Goal: Ask a question

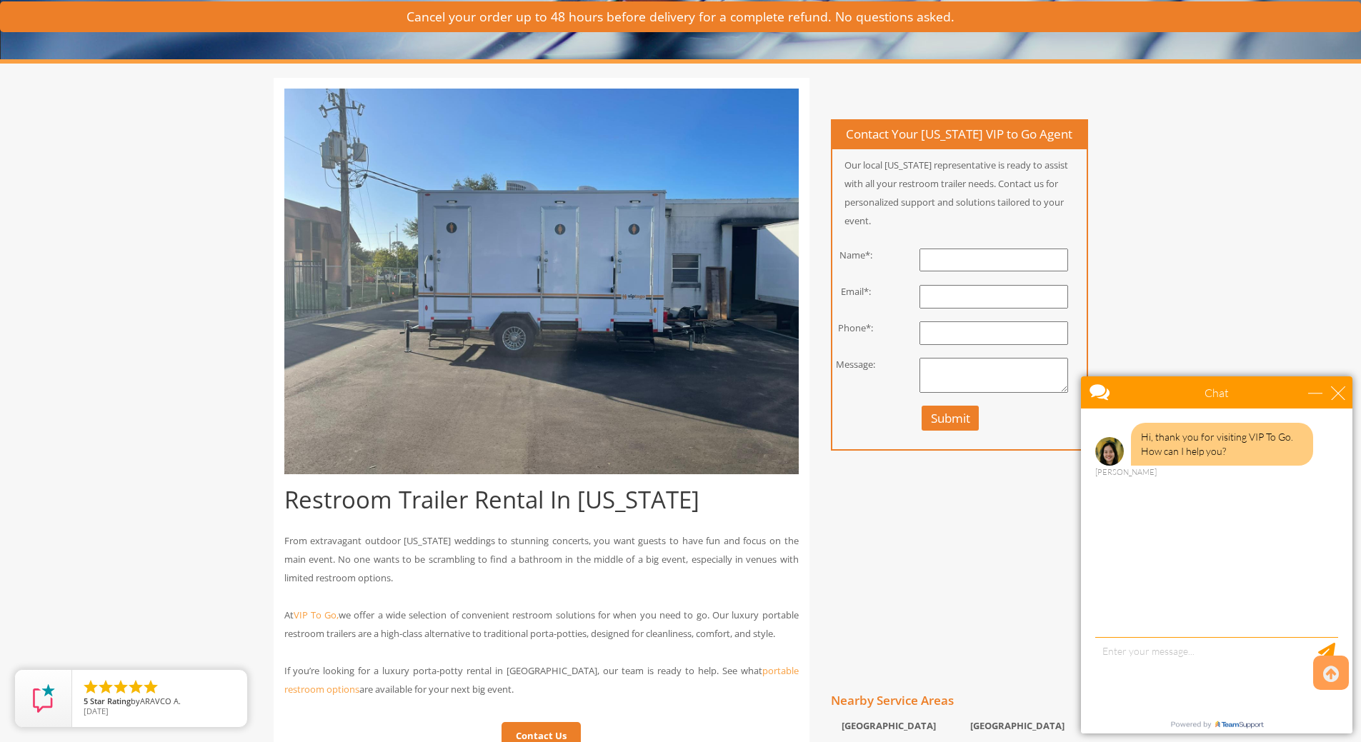
scroll to position [286, 0]
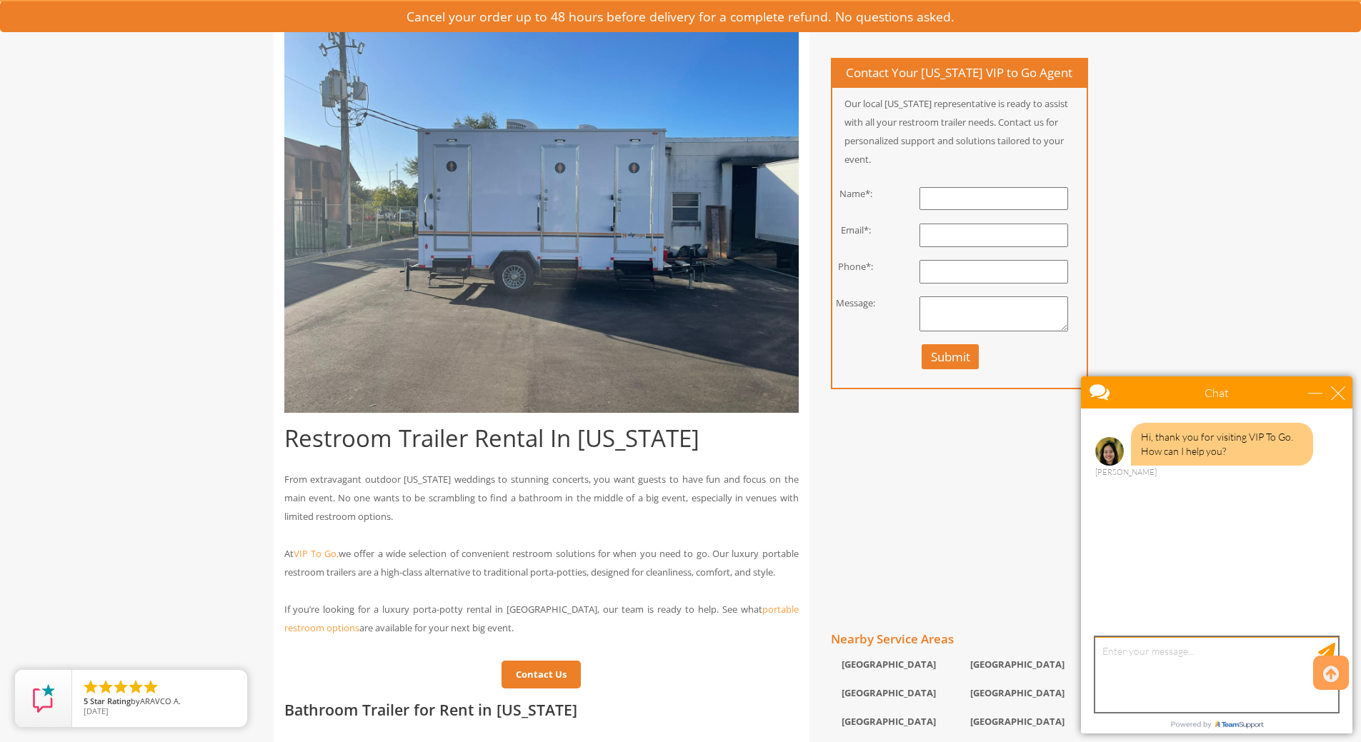
click at [1180, 656] on textarea "type your message" at bounding box center [1216, 674] width 243 height 75
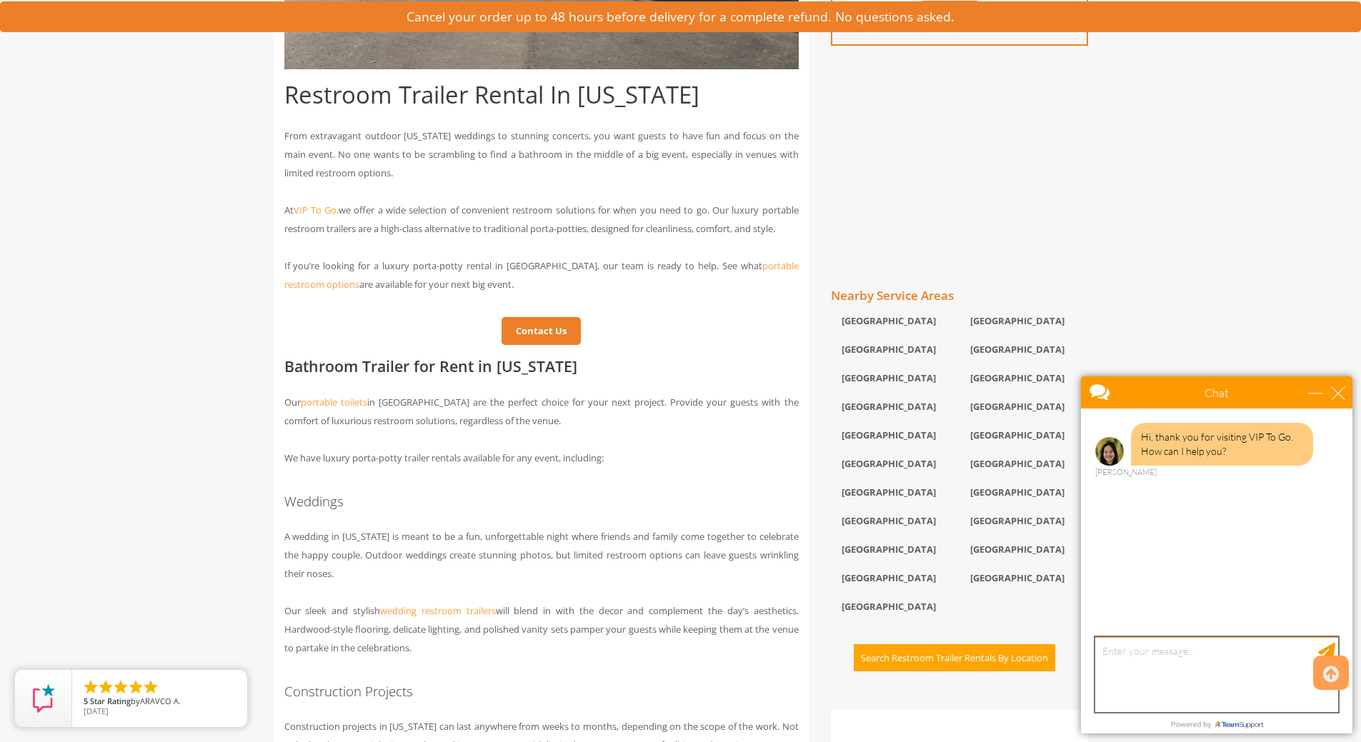
scroll to position [643, 0]
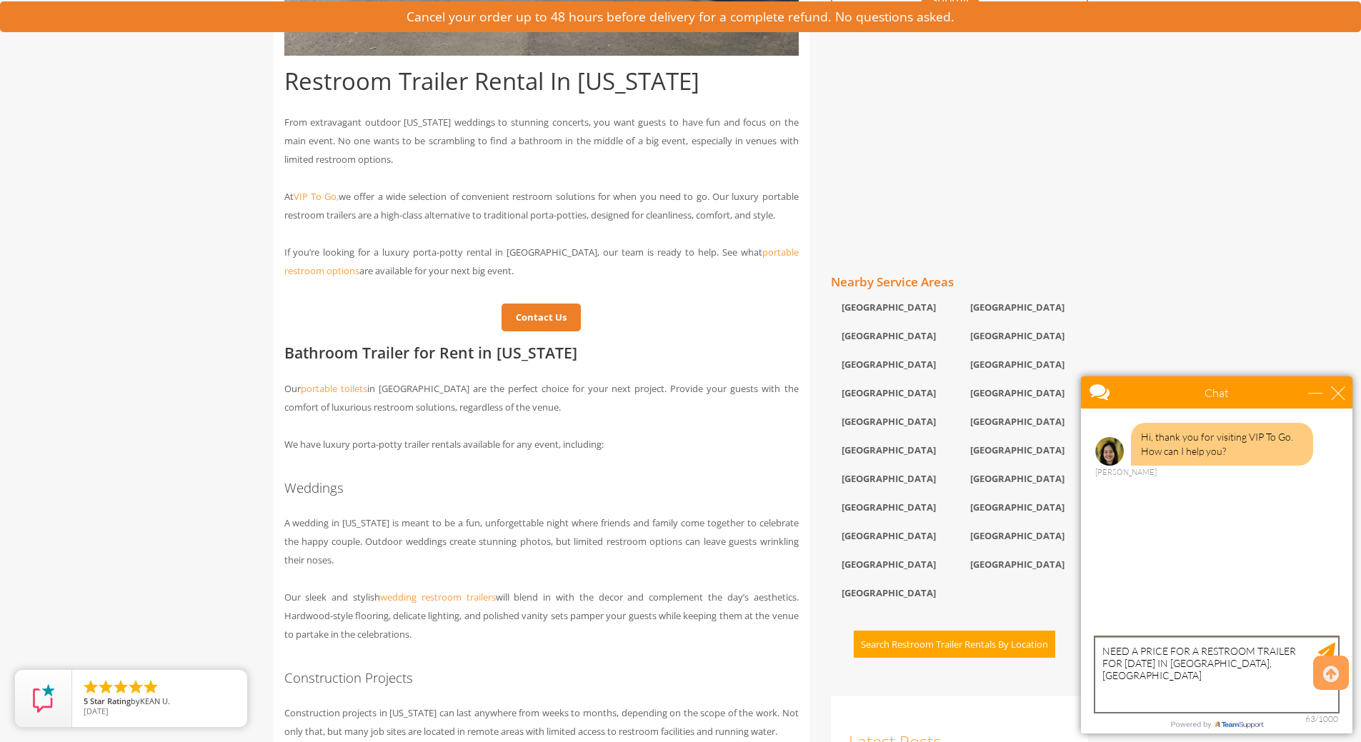
type textarea "NEED A PRICE FOR A RESTROOM TRAILER FOR [DATE] IN [GEOGRAPHIC_DATA],[GEOGRAPHIC…"
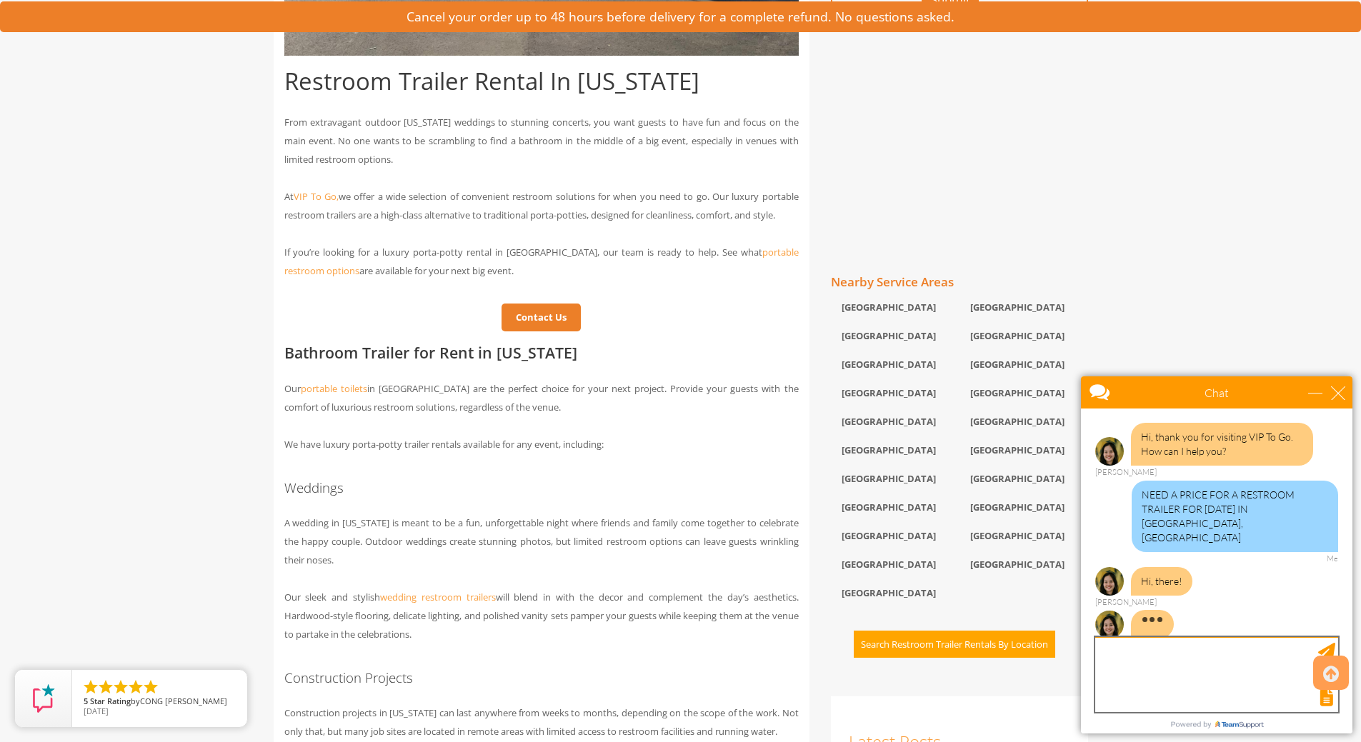
scroll to position [16, 0]
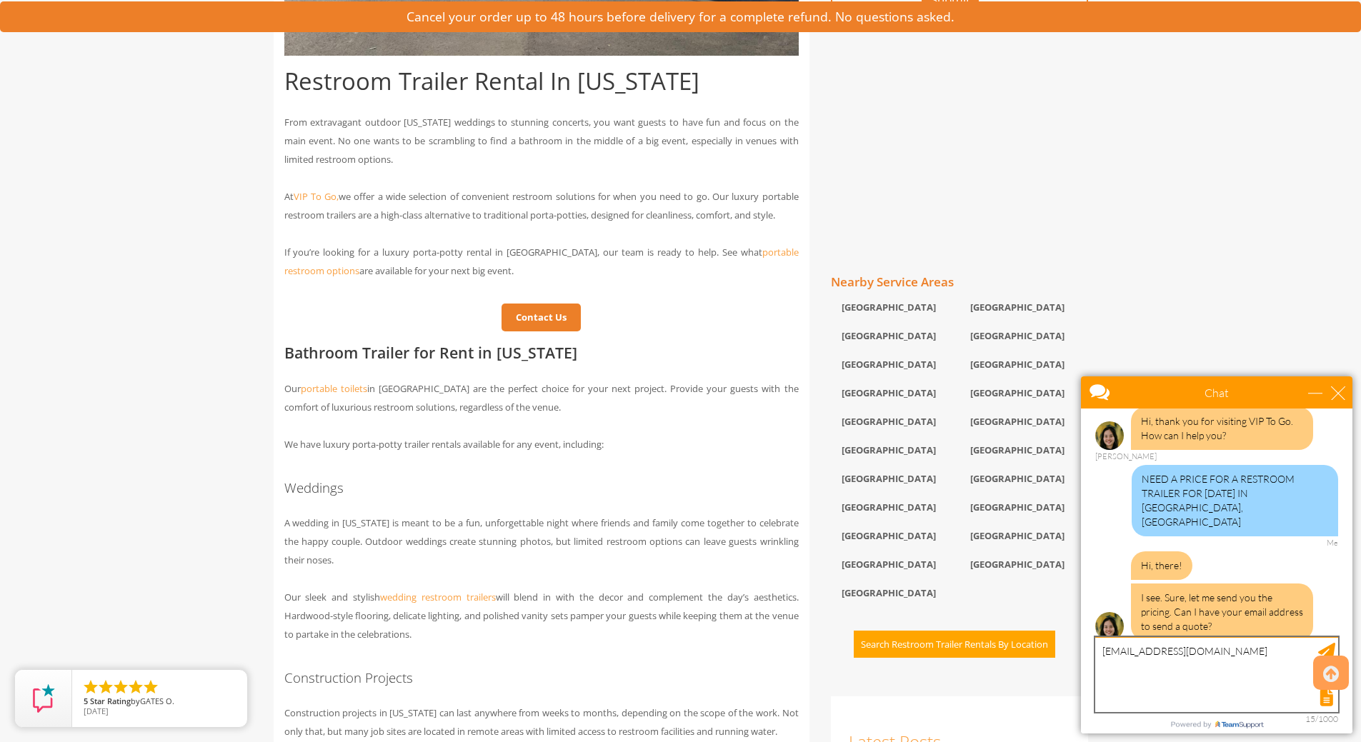
type textarea "[EMAIL_ADDRESS][DOMAIN_NAME]"
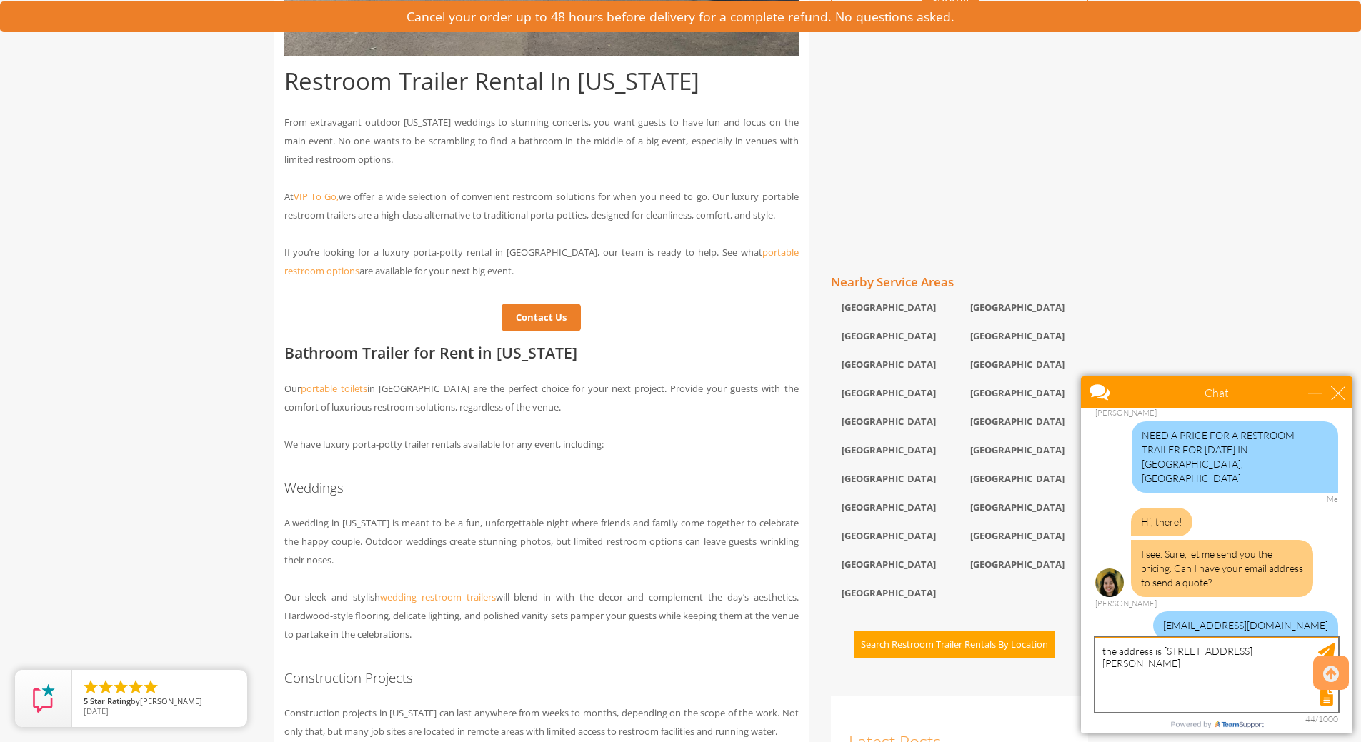
scroll to position [103, 0]
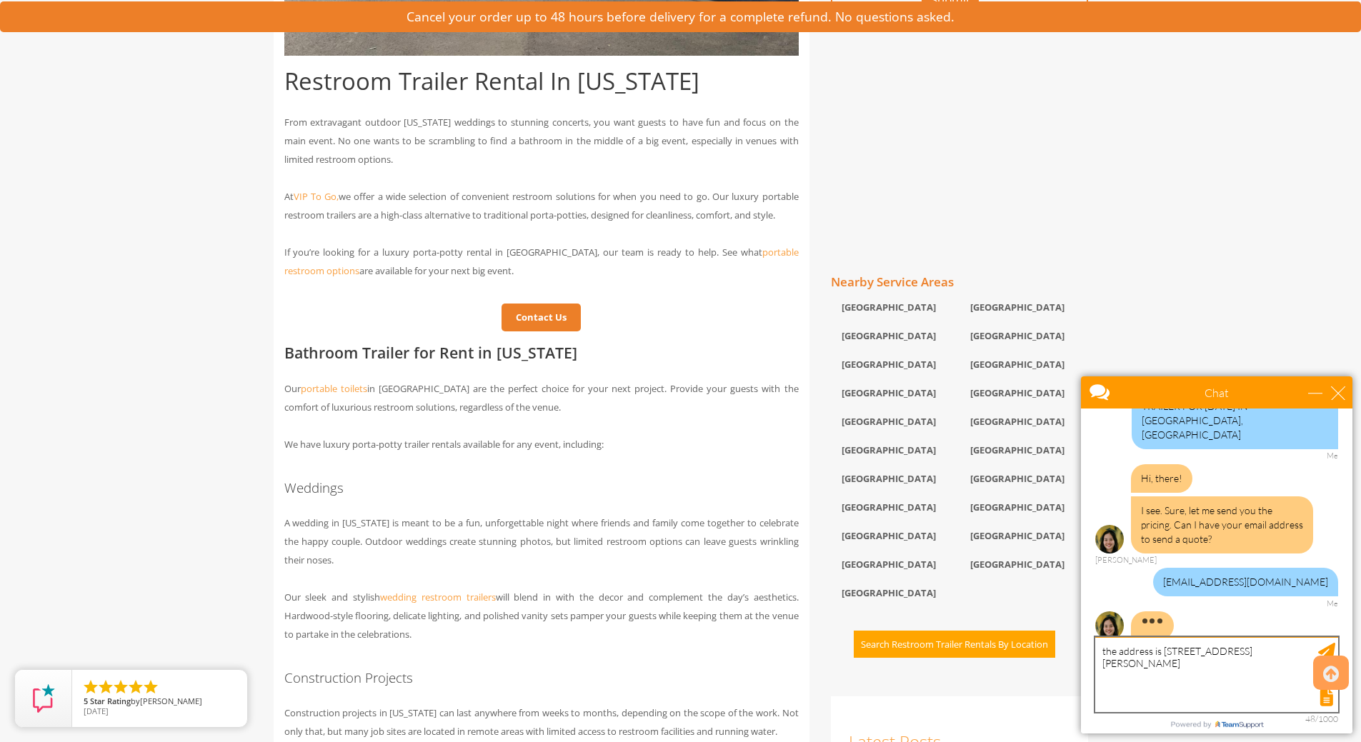
type textarea "the address is [STREET_ADDRESS][PERSON_NAME]"
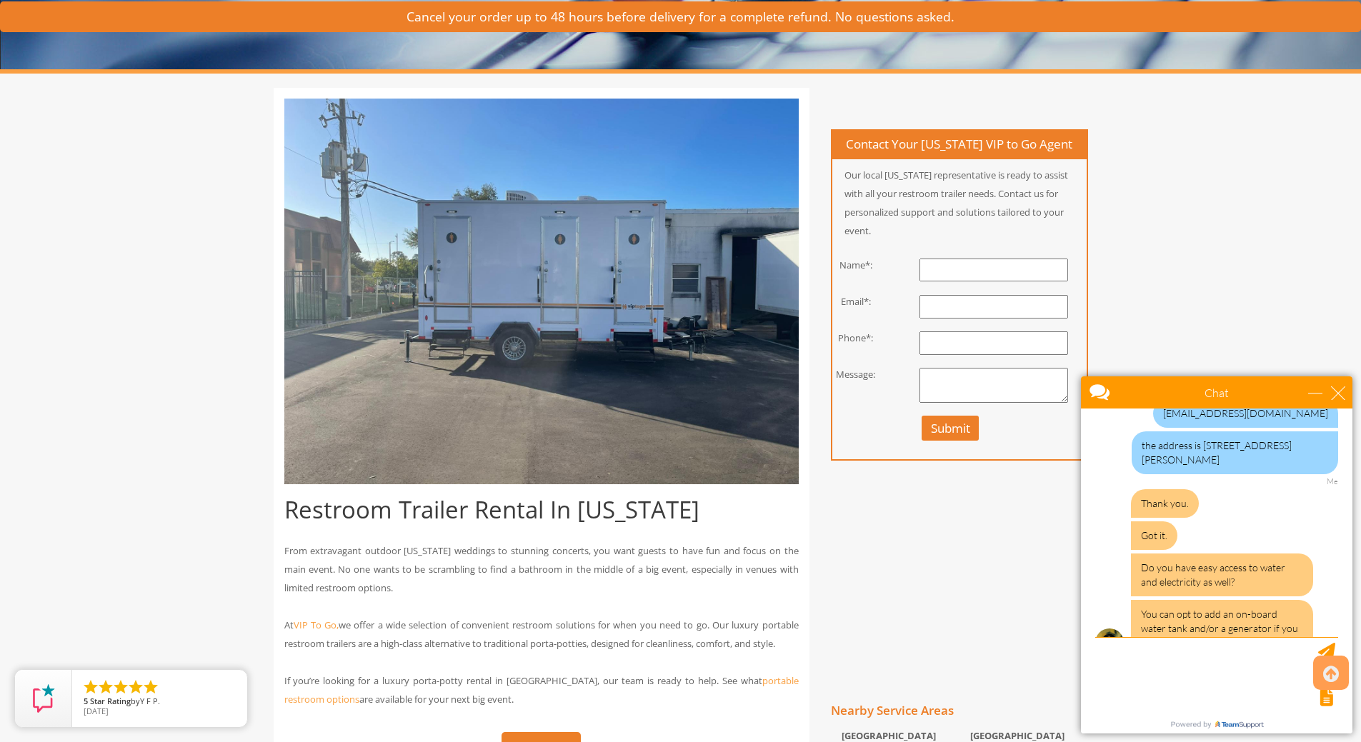
scroll to position [289, 0]
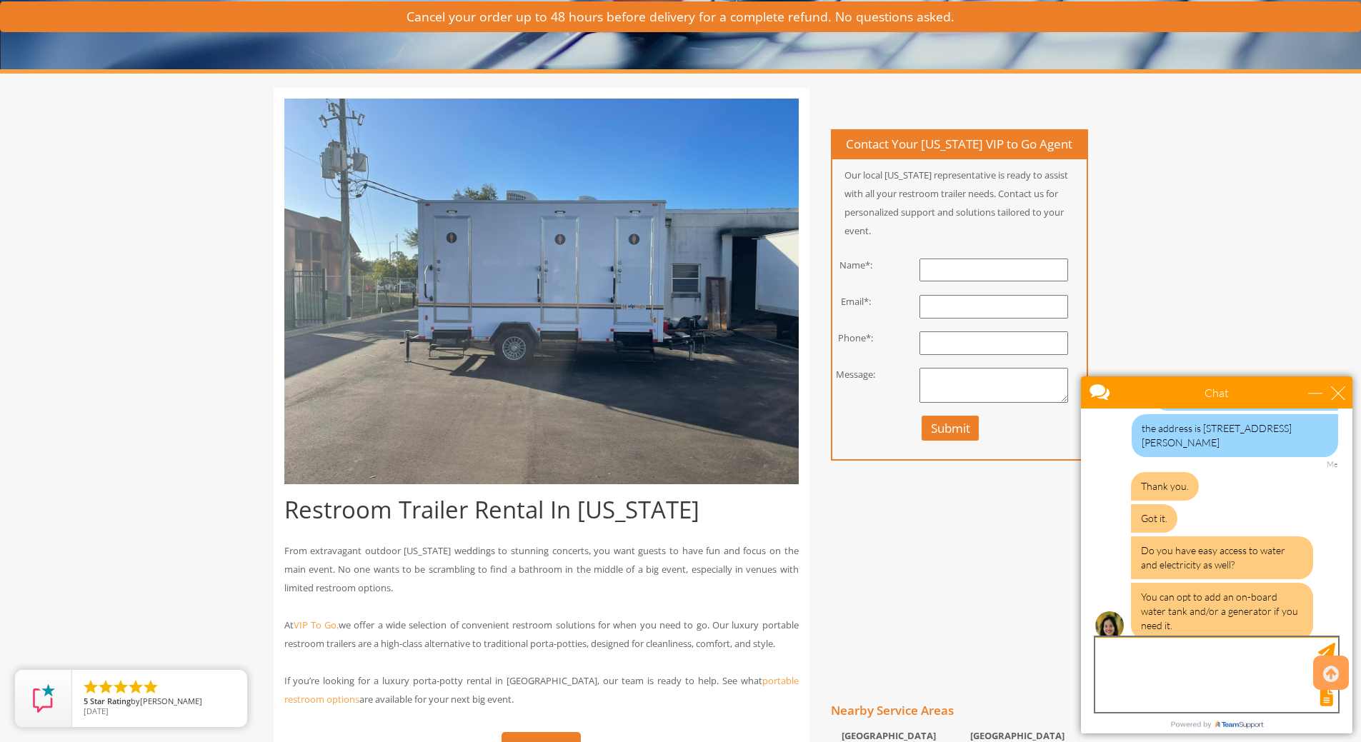
click at [1195, 654] on textarea "type your message" at bounding box center [1216, 674] width 243 height 75
type textarea "we have electric and water"
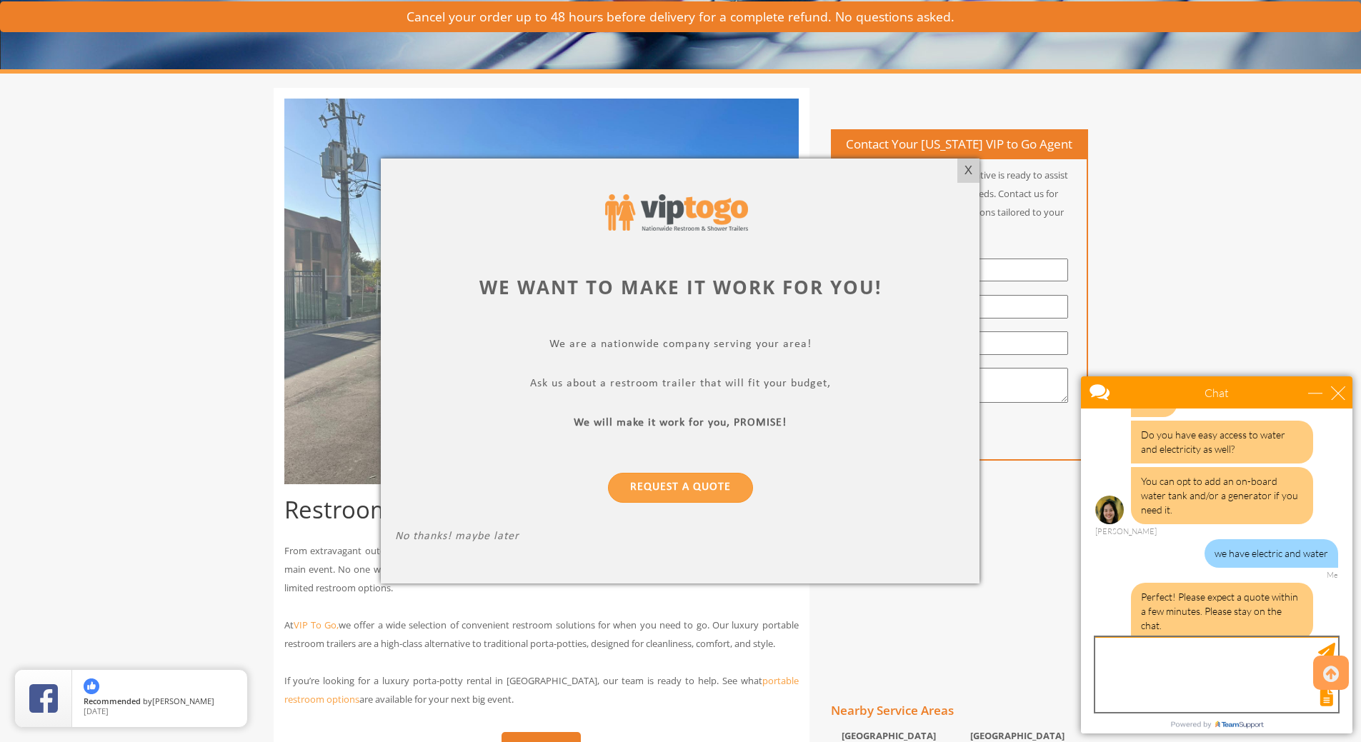
scroll to position [465, 0]
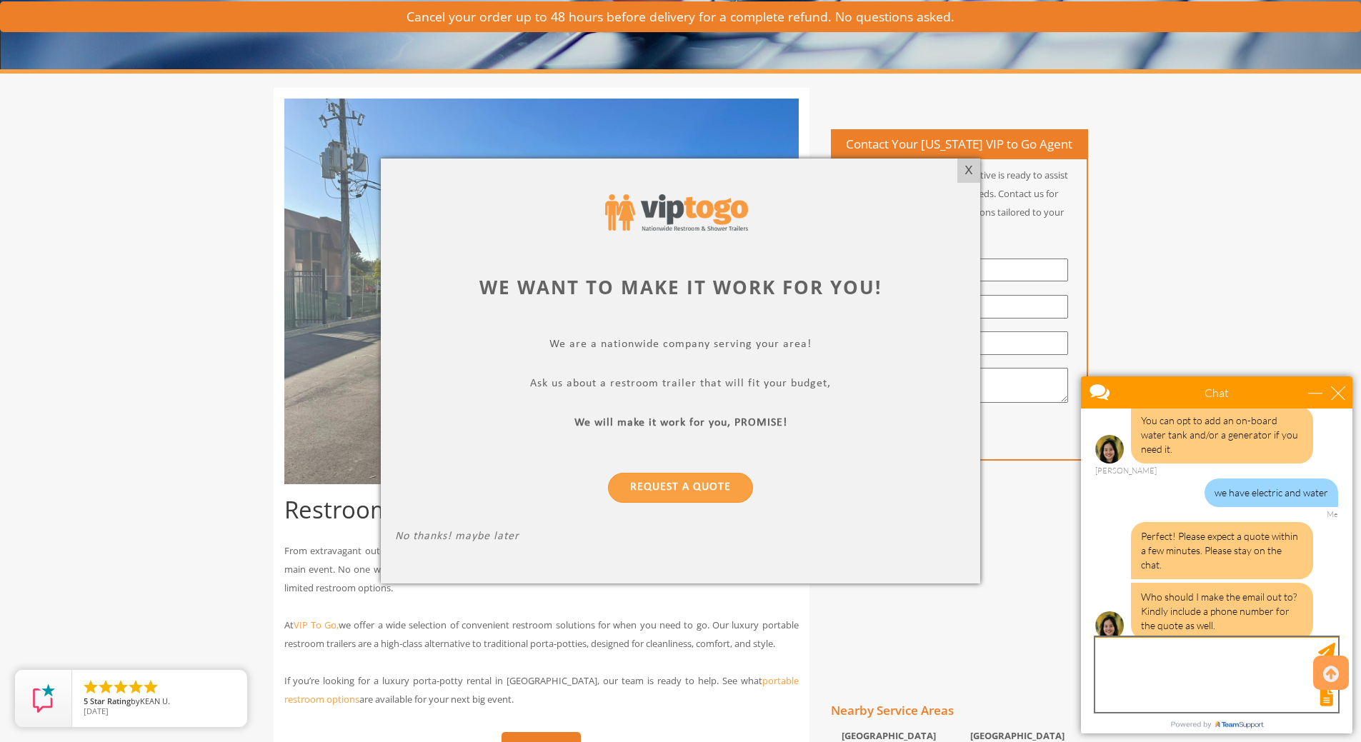
click at [1172, 667] on textarea "type your message" at bounding box center [1216, 674] width 243 height 75
type textarea "[PERSON_NAME] [PHONE_NUMBER]"
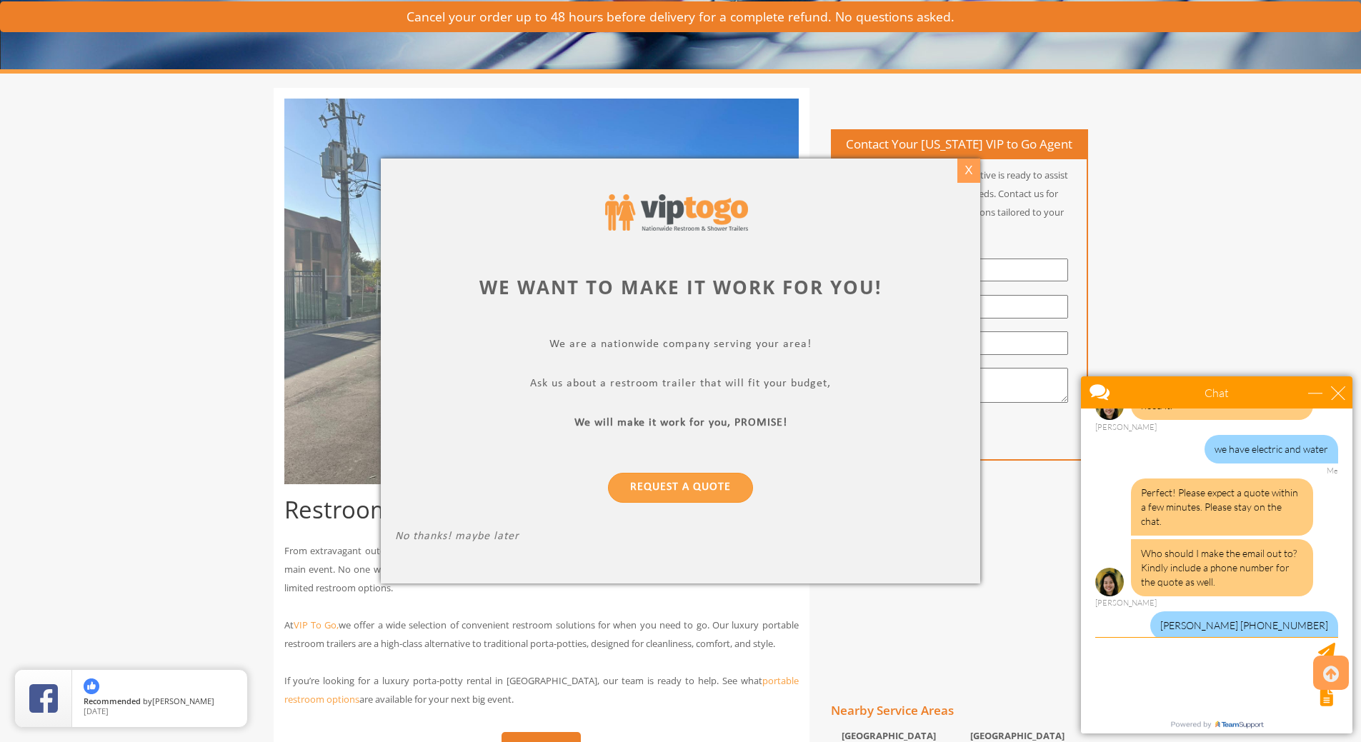
click at [959, 170] on div "X" at bounding box center [968, 171] width 22 height 24
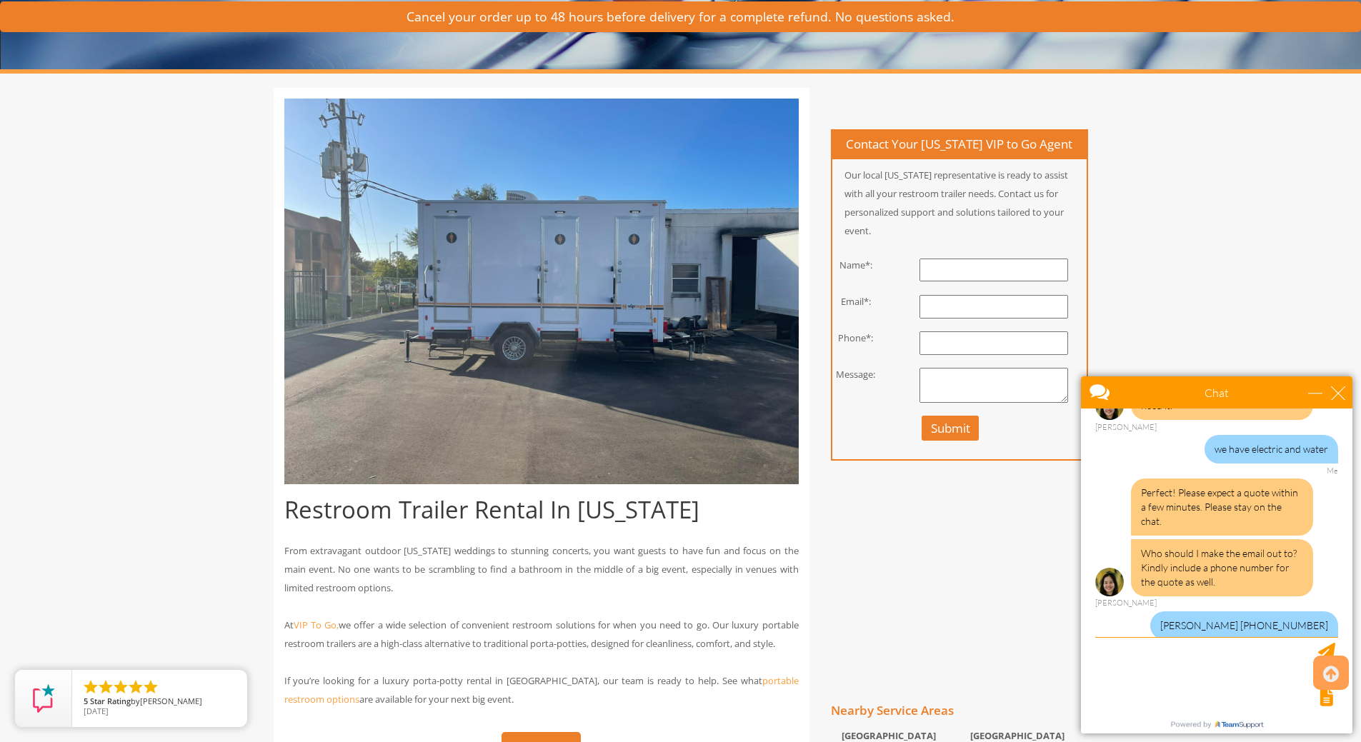
scroll to position [580, 0]
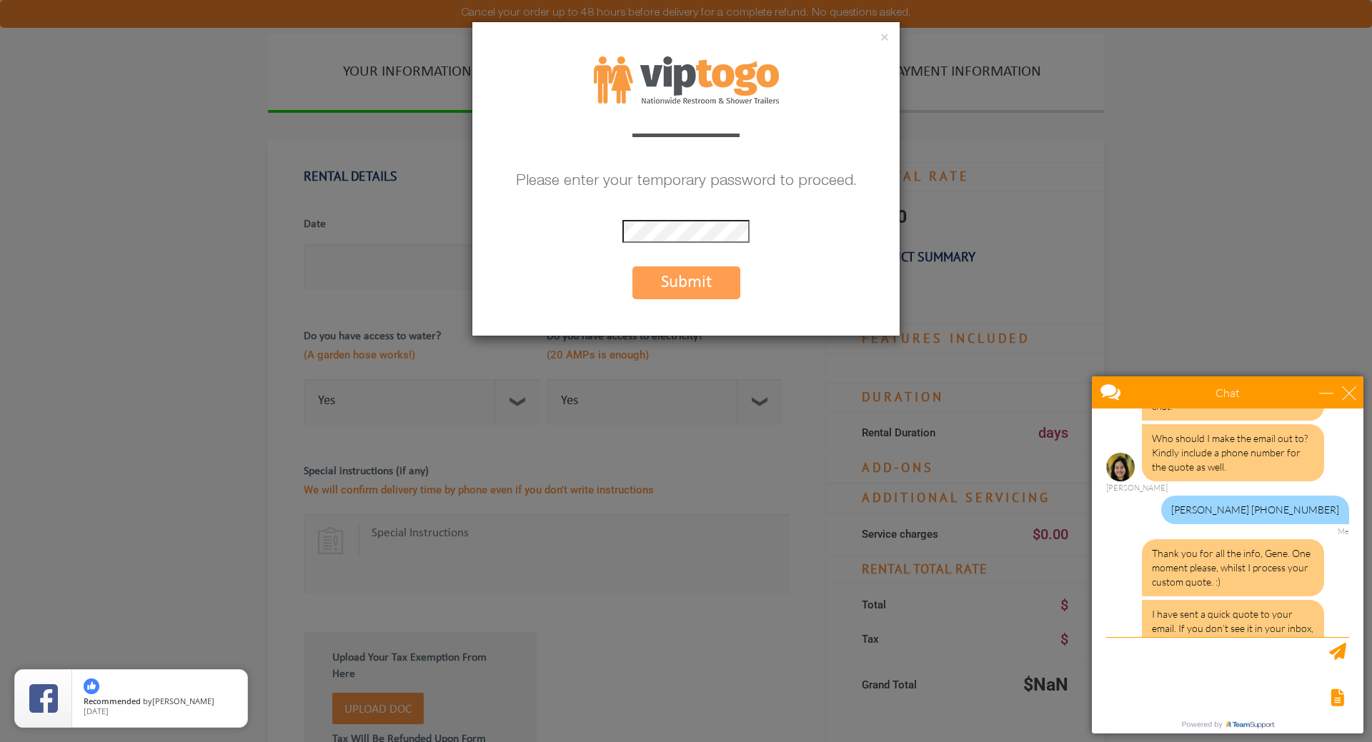
scroll to position [707, 0]
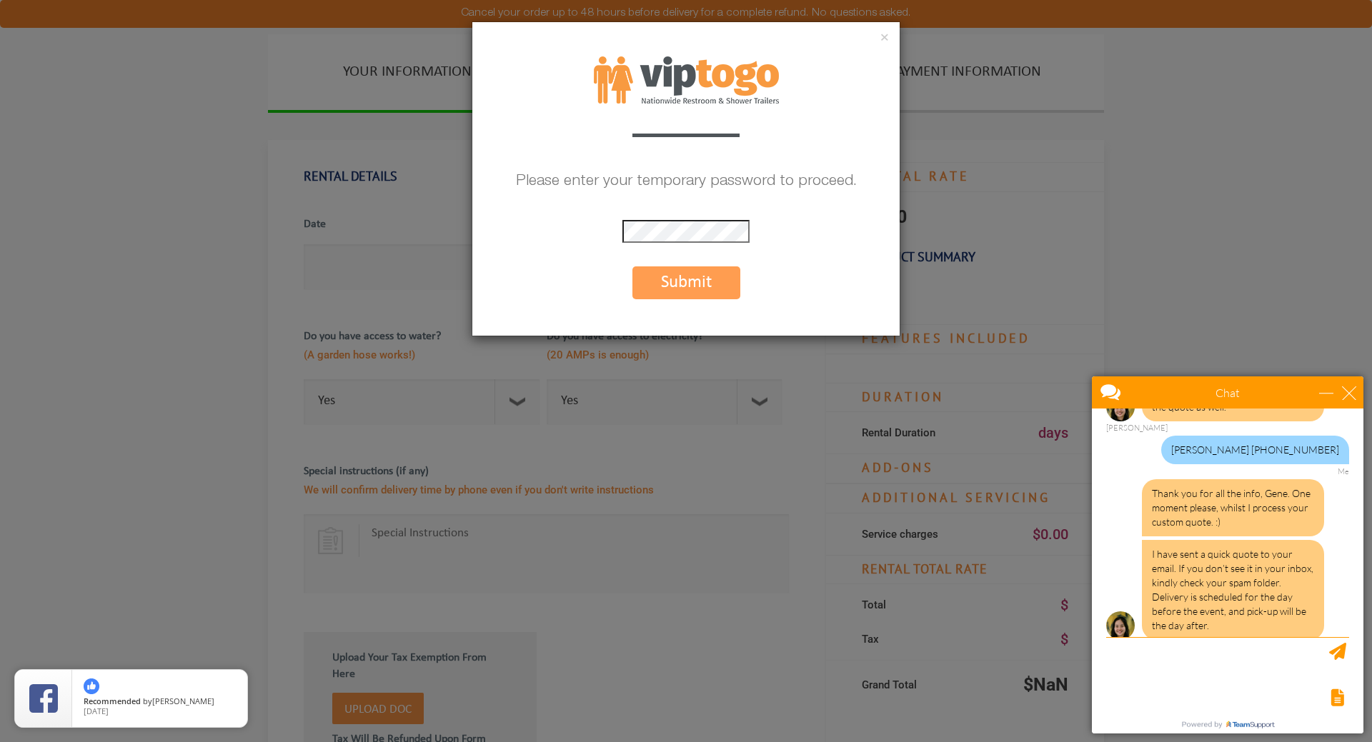
click at [665, 282] on button "Submit" at bounding box center [686, 282] width 108 height 33
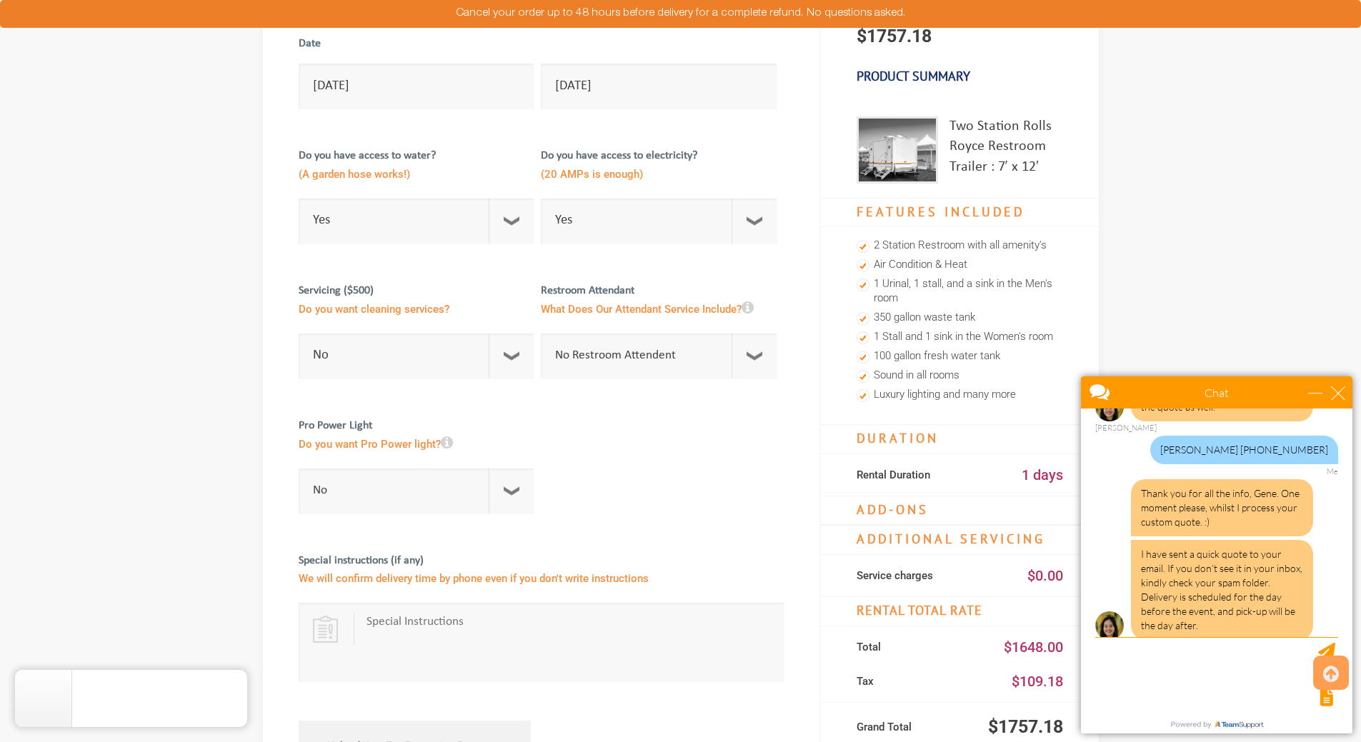
scroll to position [214, 0]
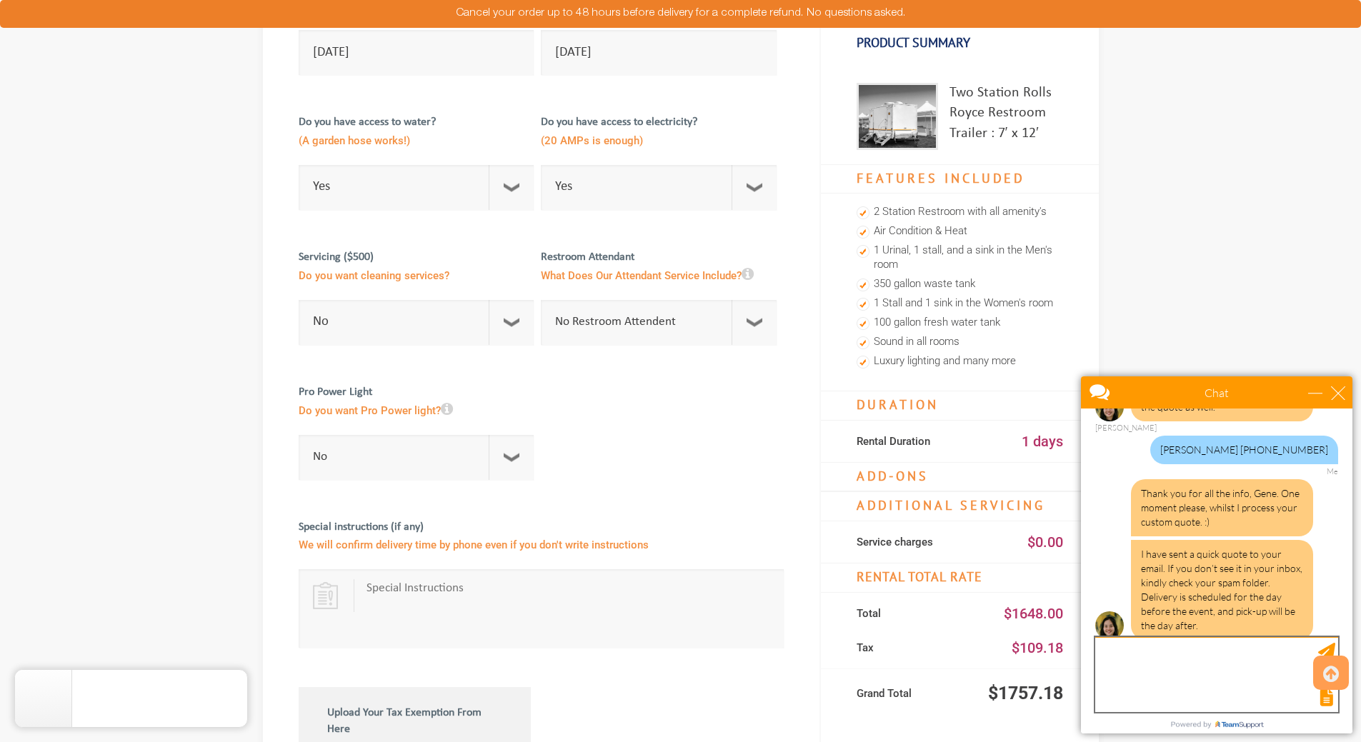
click at [1191, 656] on textarea "type your message" at bounding box center [1216, 674] width 243 height 75
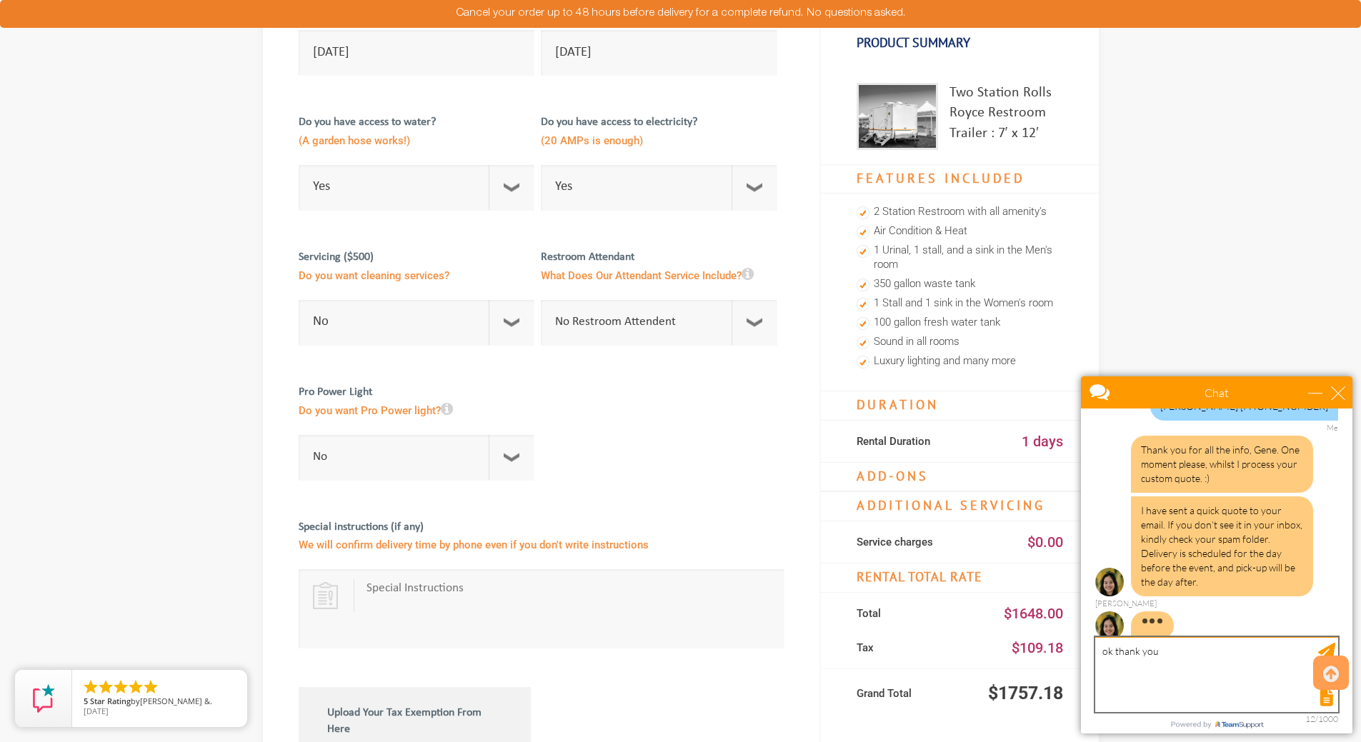
type textarea "ok thank you"
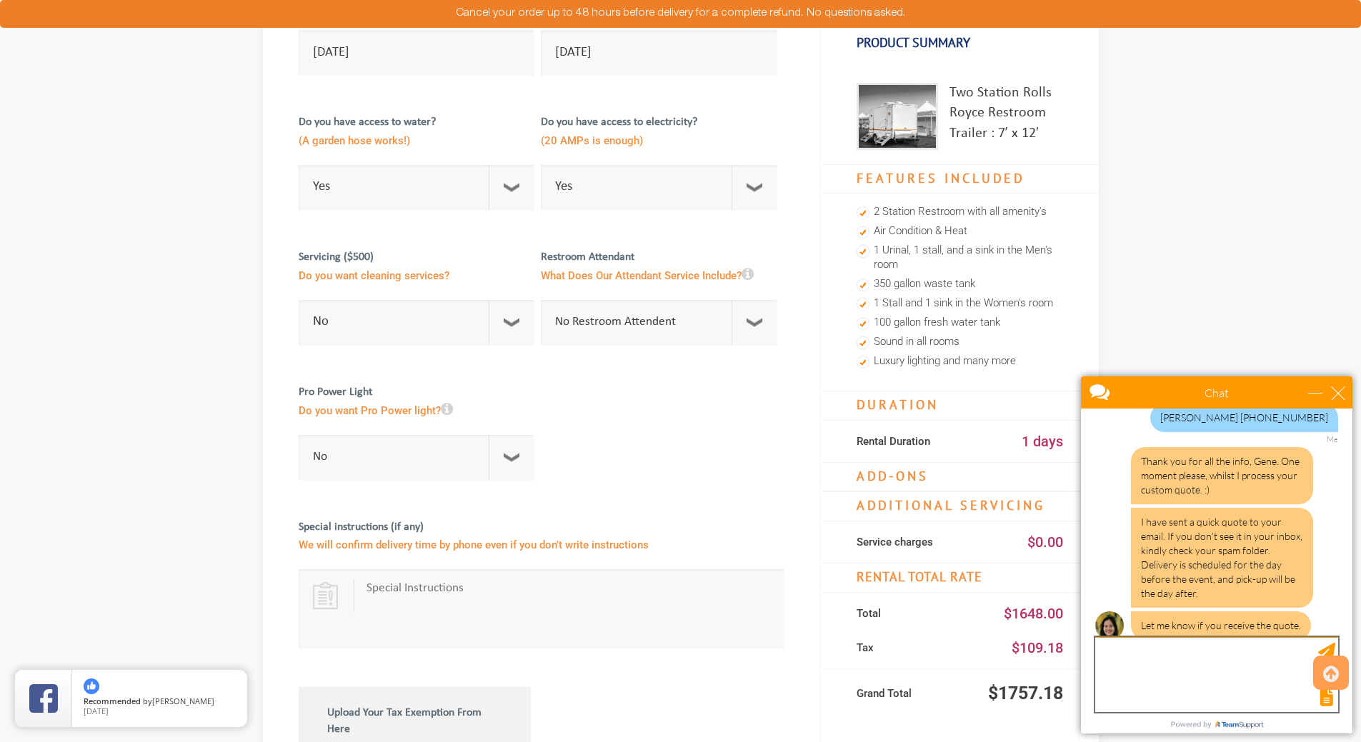
scroll to position [782, 0]
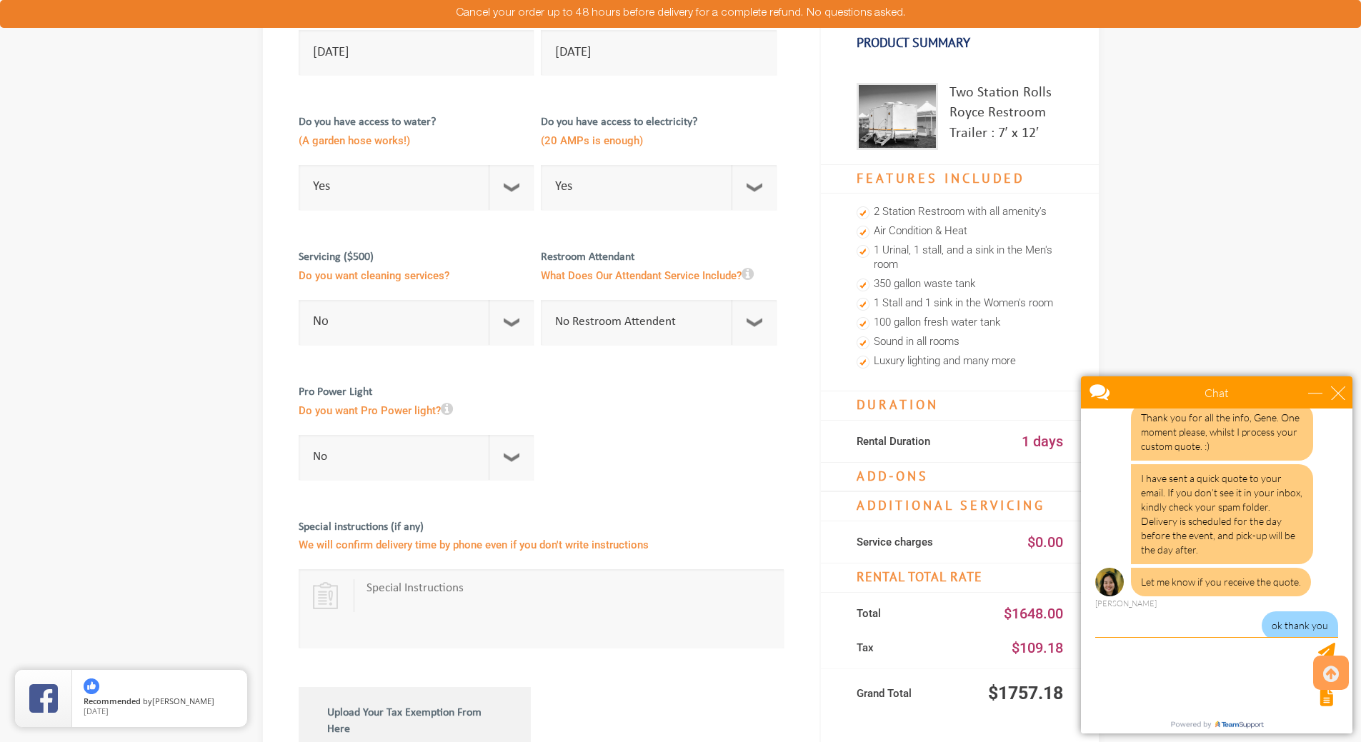
click at [1340, 400] on div "Chat" at bounding box center [1216, 393] width 271 height 32
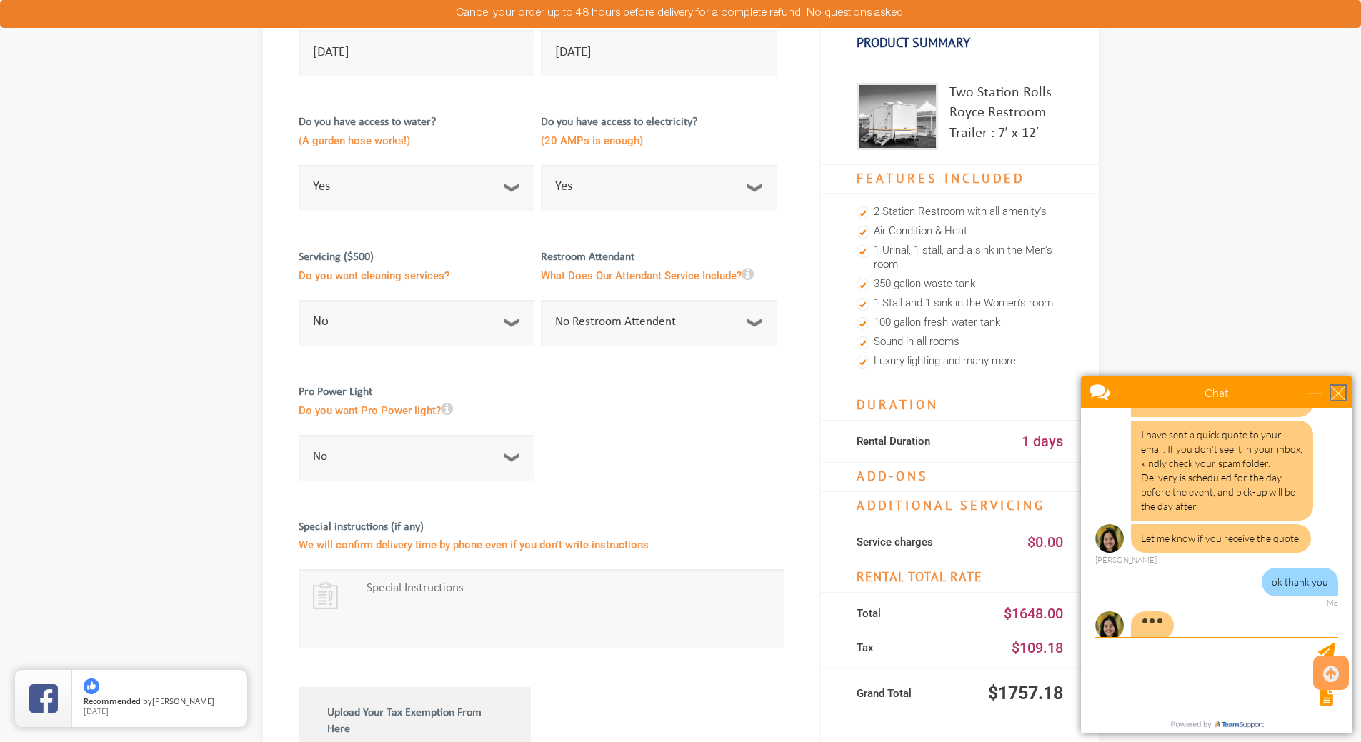
click at [1340, 397] on div "close" at bounding box center [1338, 393] width 14 height 14
type input "Continue Chat"
type input "End Chat"
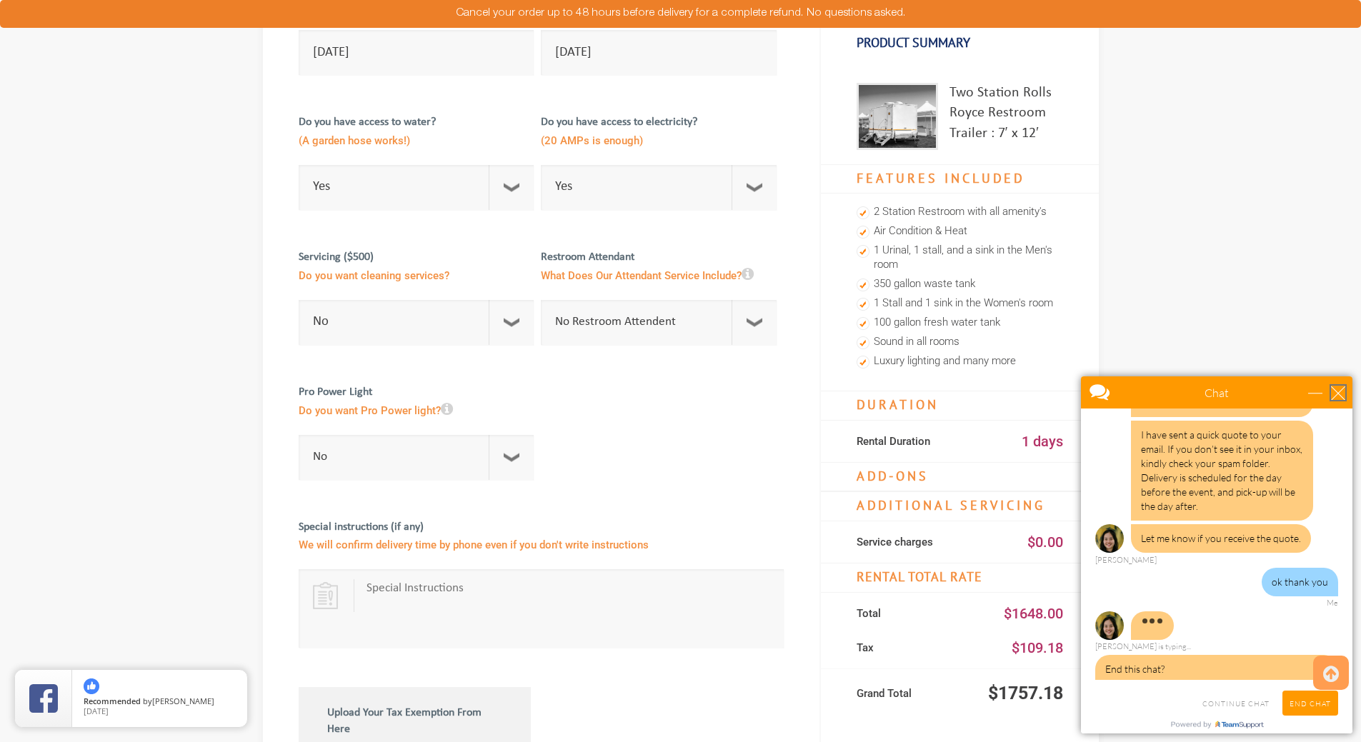
scroll to position [883, 0]
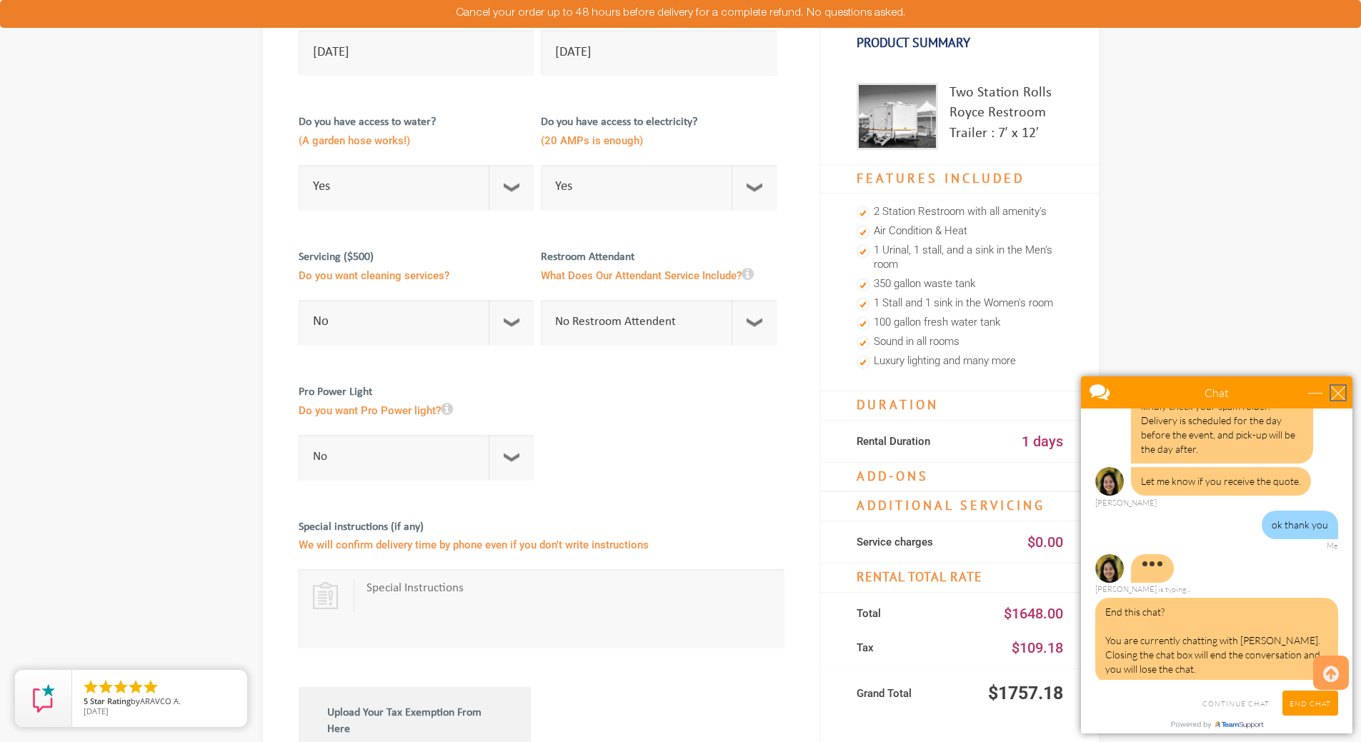
click at [1341, 394] on div "close" at bounding box center [1338, 393] width 14 height 14
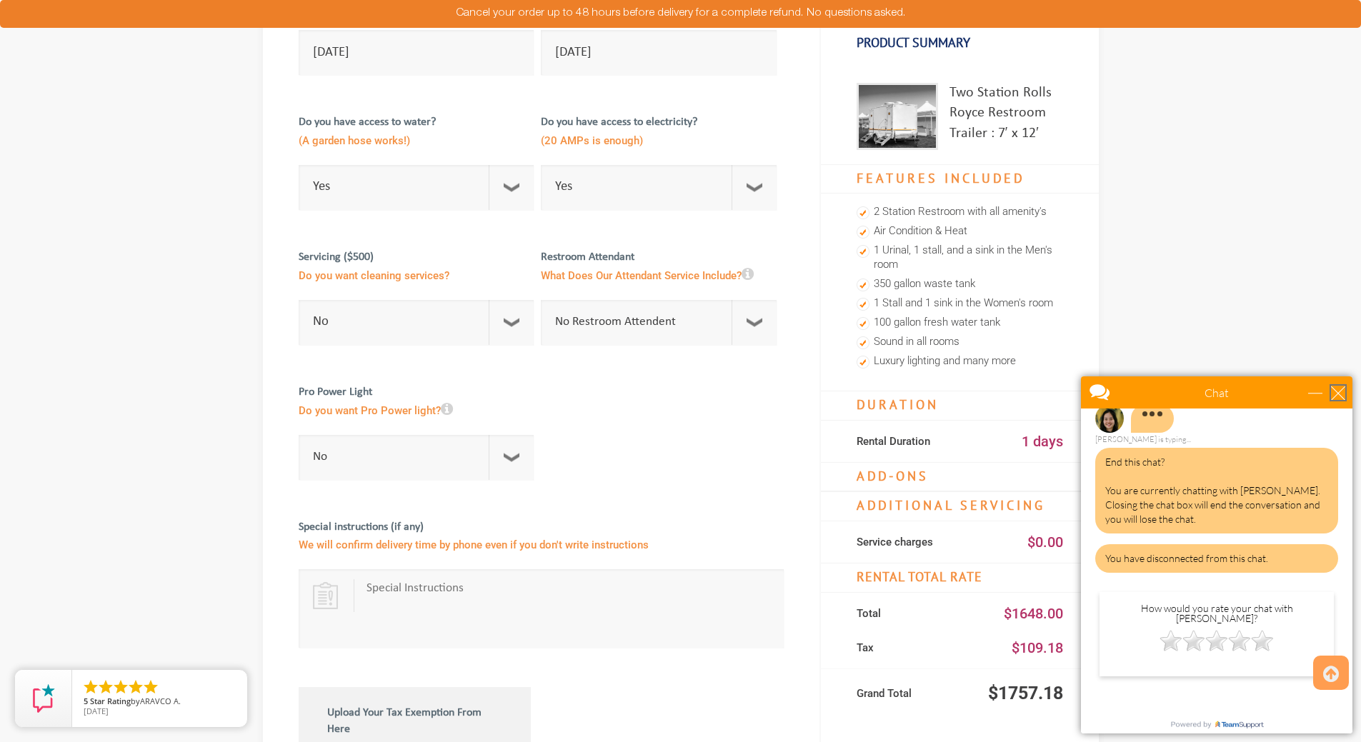
click at [1341, 393] on div "close" at bounding box center [1338, 393] width 14 height 14
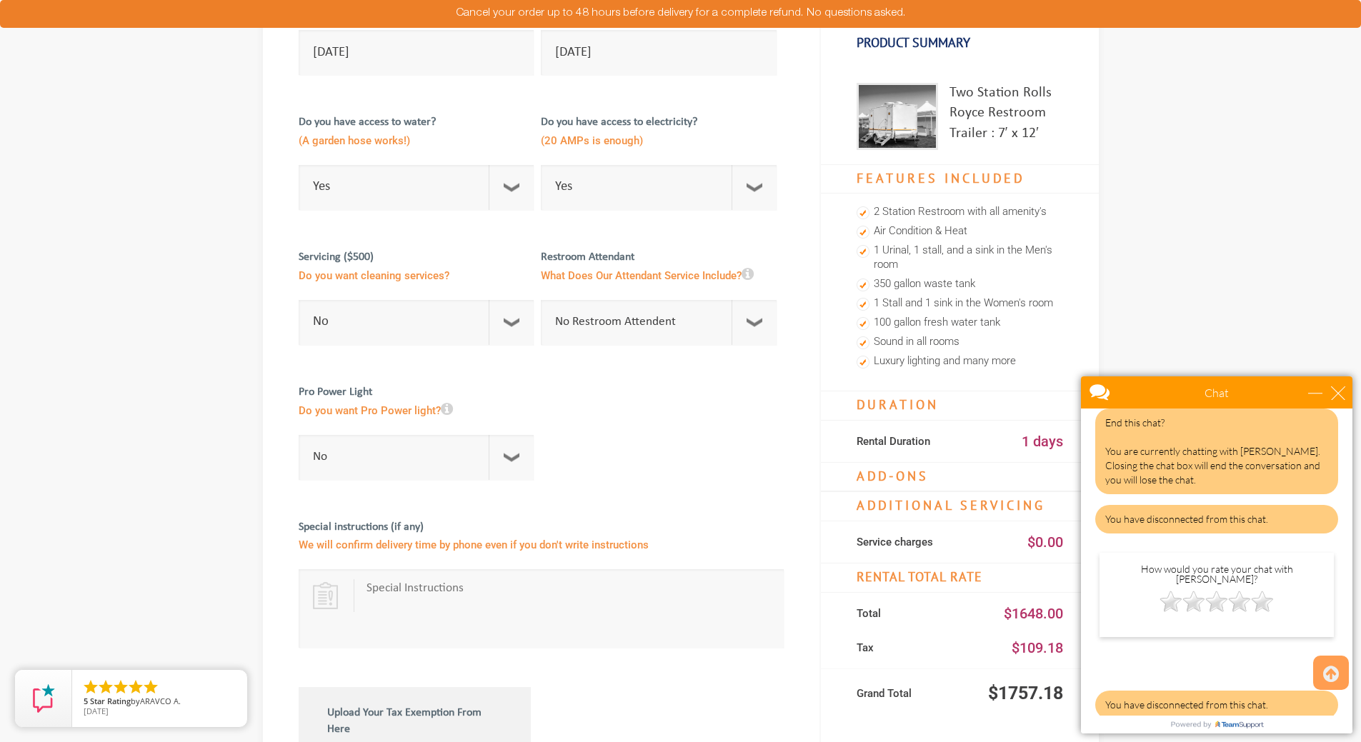
click at [1285, 294] on section "YOUR INFORMATION RENTAL DETAILS PAYMENT INFORMATION Rental Details Date 10/04/2…" at bounding box center [680, 471] width 1361 height 1302
click at [1315, 404] on div "Chat" at bounding box center [1216, 393] width 271 height 32
click at [1317, 393] on div "minimize" at bounding box center [1315, 393] width 14 height 14
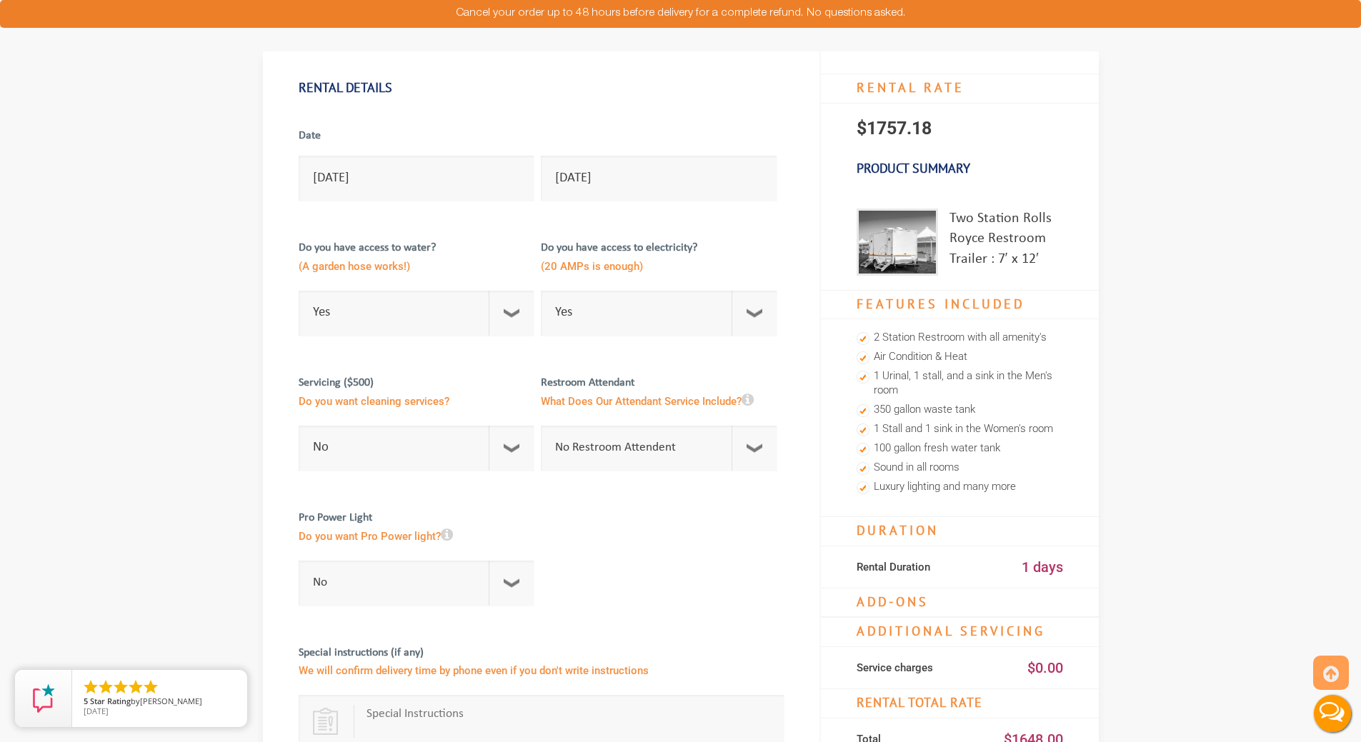
scroll to position [121, 0]
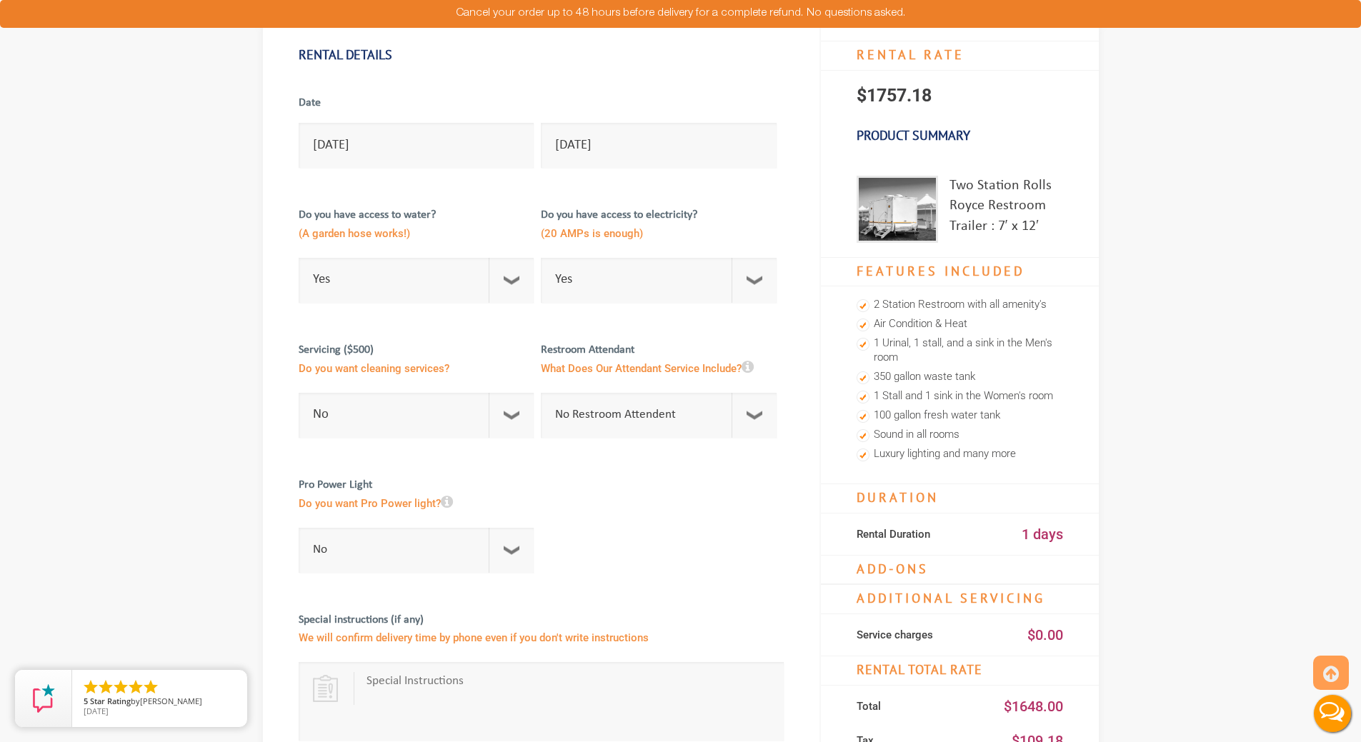
drag, startPoint x: 1188, startPoint y: 193, endPoint x: 1204, endPoint y: 131, distance: 63.4
click at [1204, 131] on section "YOUR INFORMATION RENTAL DETAILS PAYMENT INFORMATION Rental Details Date 10/04/2…" at bounding box center [680, 564] width 1361 height 1302
